Goal: Use online tool/utility

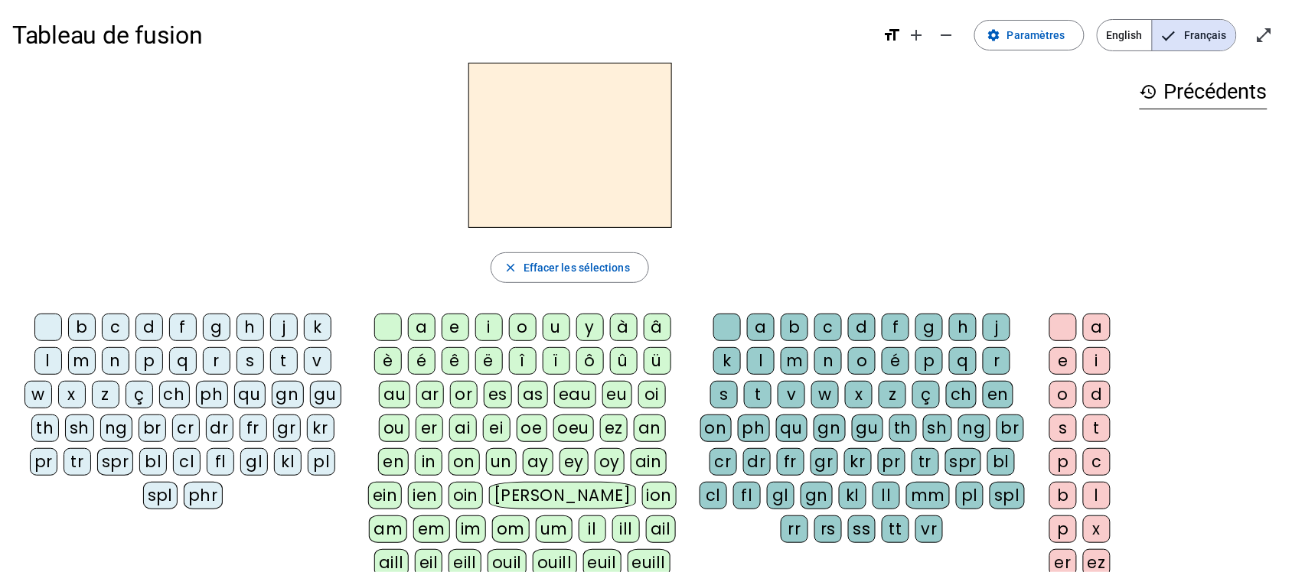
scroll to position [5, 0]
click at [44, 356] on div "l" at bounding box center [48, 361] width 28 height 28
click at [413, 316] on div "a" at bounding box center [422, 327] width 28 height 28
click at [451, 326] on div "e" at bounding box center [456, 327] width 28 height 28
click at [567, 330] on div "u" at bounding box center [557, 327] width 28 height 28
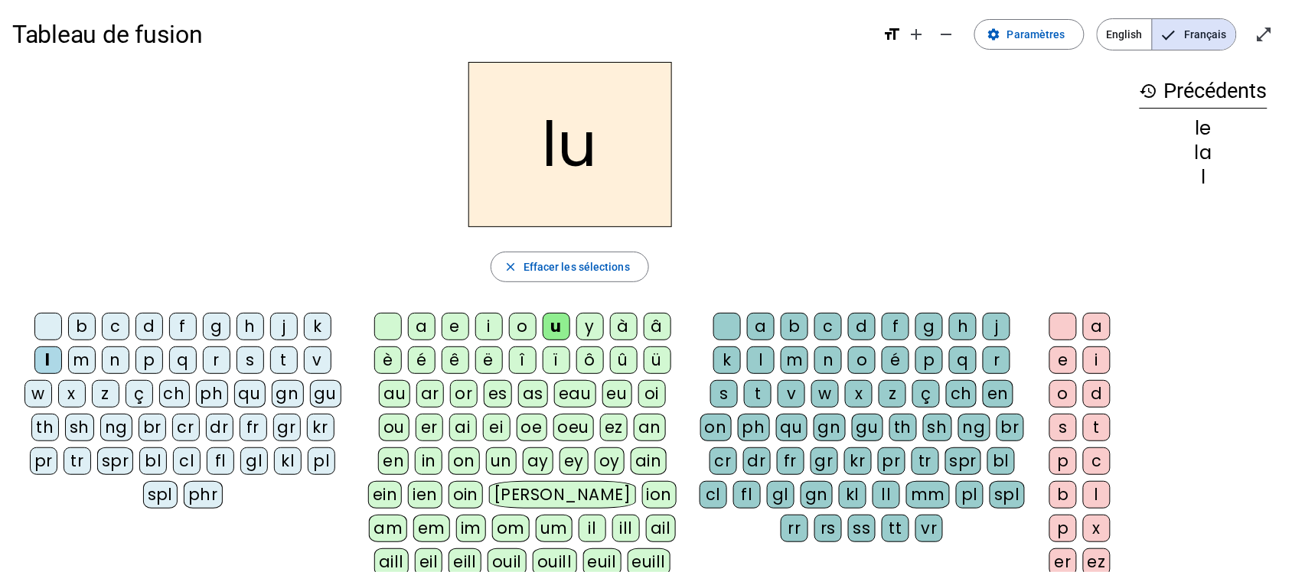
click at [275, 360] on div "t" at bounding box center [284, 361] width 28 height 28
click at [422, 314] on div "a" at bounding box center [422, 327] width 28 height 28
click at [448, 319] on div "e" at bounding box center [456, 327] width 28 height 28
click at [79, 352] on div "m" at bounding box center [82, 361] width 28 height 28
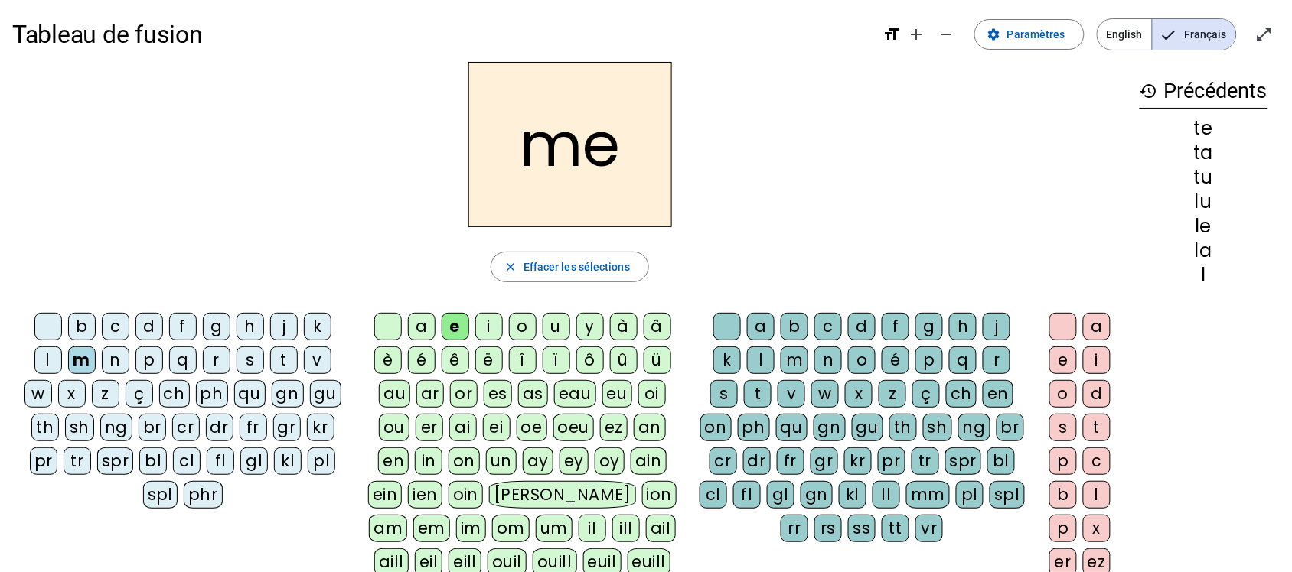
click at [159, 322] on div "d" at bounding box center [149, 327] width 28 height 28
